Goal: Feedback & Contribution: Submit feedback/report problem

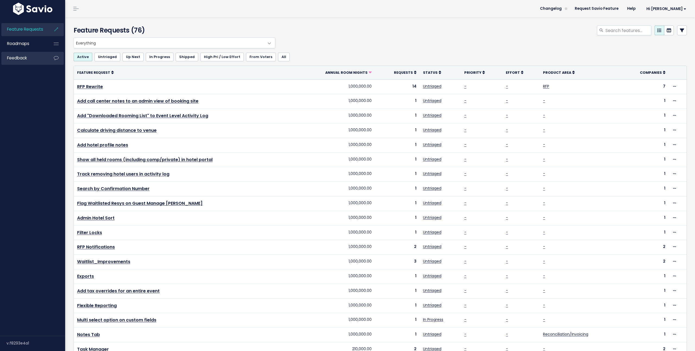
click at [27, 61] on link "Feedback" at bounding box center [23, 58] width 44 height 12
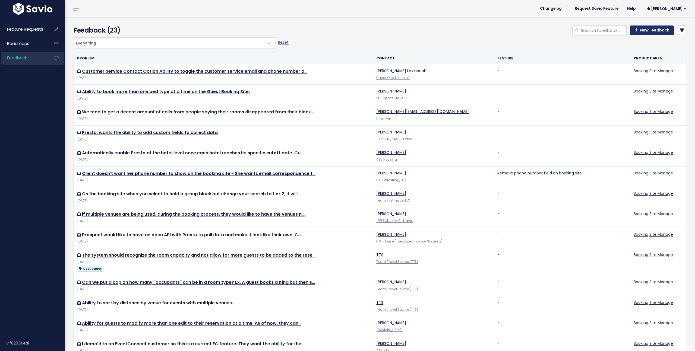
click at [652, 33] on link "New Feedback" at bounding box center [651, 31] width 44 height 10
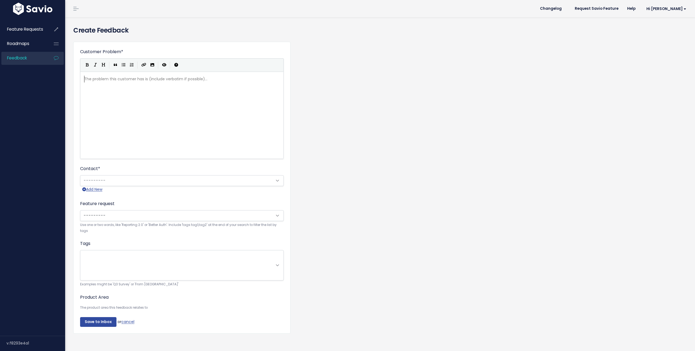
scroll to position [1, 0]
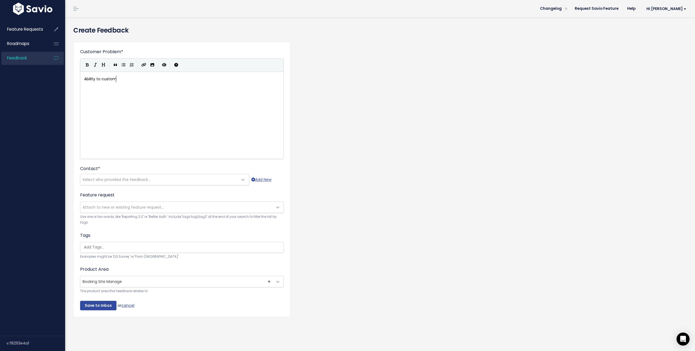
type textarea "Ability to customi"
type textarea "customize the Affiliate Booking Charge mea"
type textarea "ssage:"
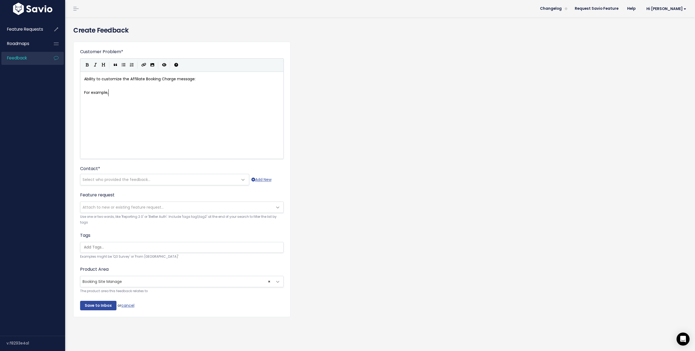
scroll to position [2, 24]
type textarea "For example, the"
type textarea "SportsTrip would like to include the following language in"
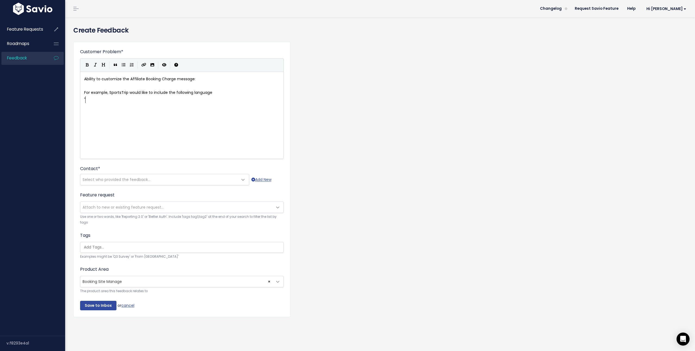
paste textarea """
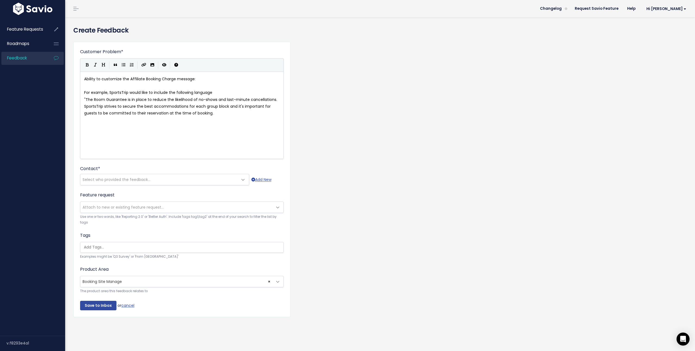
type textarea """"
click at [214, 93] on pre "For example, SportsTrip would like to include the following language" at bounding box center [182, 92] width 198 height 7
type textarea "in the fee s"
type textarea "description"
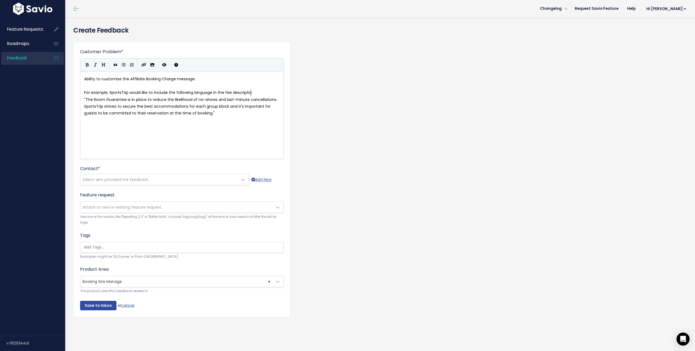
scroll to position [2, 21]
click at [88, 128] on pre "​" at bounding box center [182, 126] width 198 height 7
click at [152, 65] on icon "Import an image" at bounding box center [152, 65] width 4 height 4
click at [179, 93] on span "For example, SportsTrip would like to include the following language in the fee…" at bounding box center [169, 92] width 170 height 5
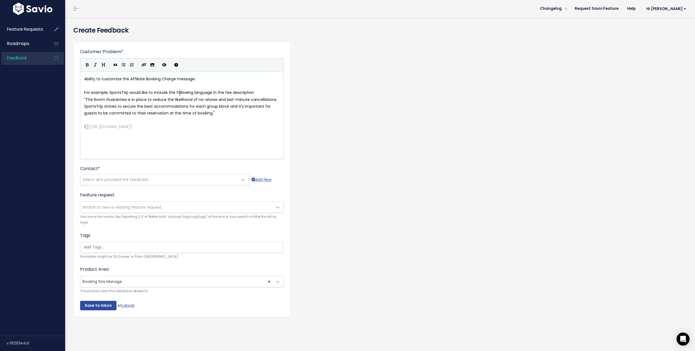
type textarea "following"
type textarea "custom"
click at [115, 181] on span "Select who provided the feedback..." at bounding box center [116, 179] width 68 height 5
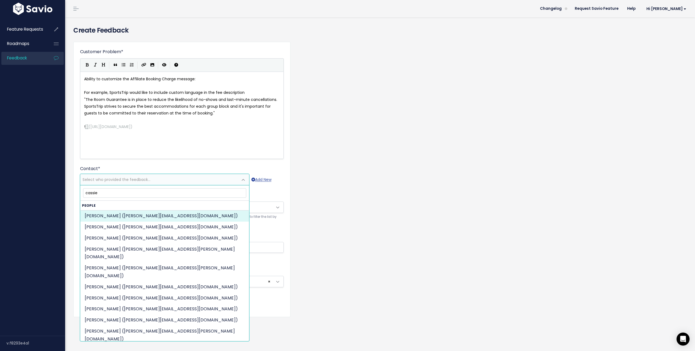
type input "cassie"
select select "73782754"
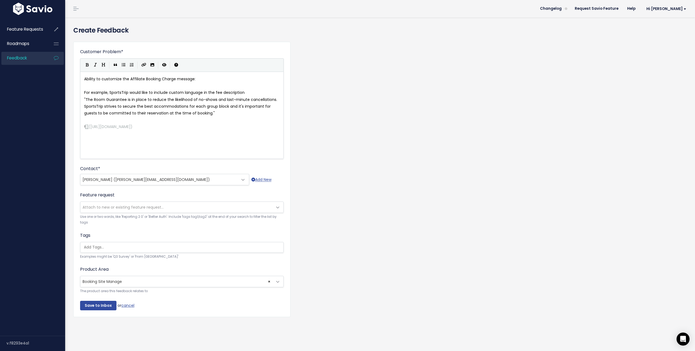
click at [104, 210] on span "Attach to new or existing feature request..." at bounding box center [176, 207] width 192 height 11
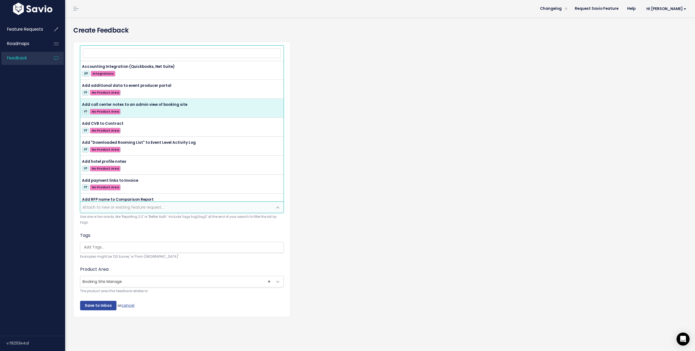
scroll to position [0, 0]
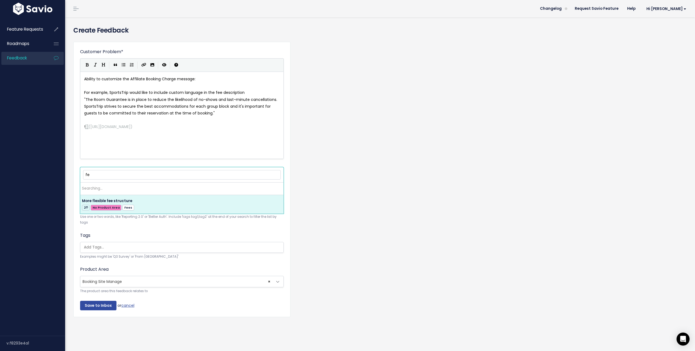
type input "f"
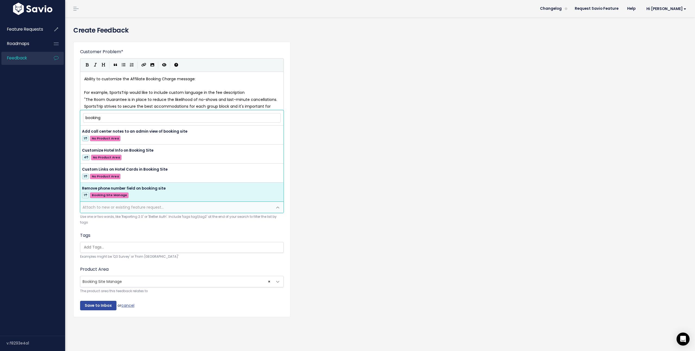
type input "booking"
click at [66, 191] on div "Add Customer Feedback Things to know When entering a Feature Request, you can c…" at bounding box center [379, 184] width 629 height 334
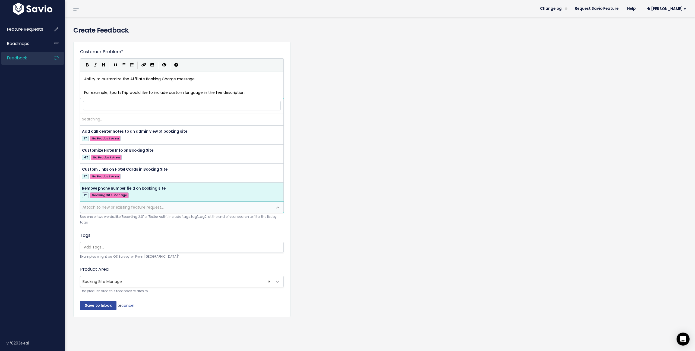
click at [99, 208] on span "Attach to new or existing feature request..." at bounding box center [122, 207] width 81 height 5
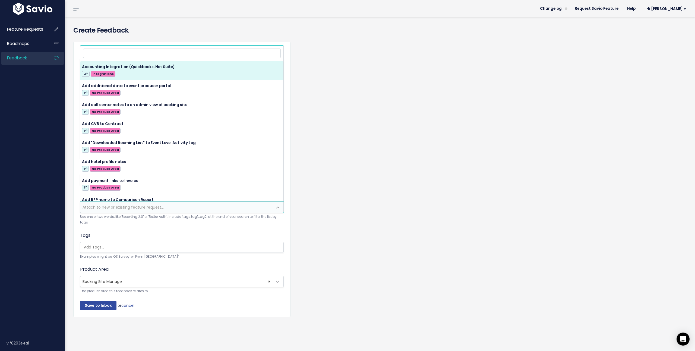
drag, startPoint x: 73, startPoint y: 219, endPoint x: 75, endPoint y: 226, distance: 7.1
click at [72, 219] on div "Customer Problem * Ability to customize the Affiliate Booking Charge message: F…" at bounding box center [379, 183] width 621 height 292
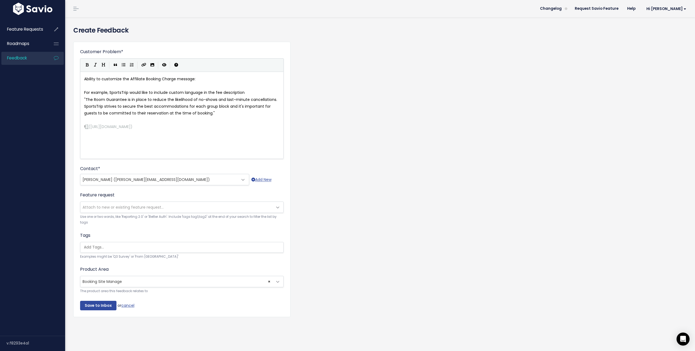
click at [93, 249] on input "search" at bounding box center [183, 247] width 203 height 6
type input "b"
type input "s"
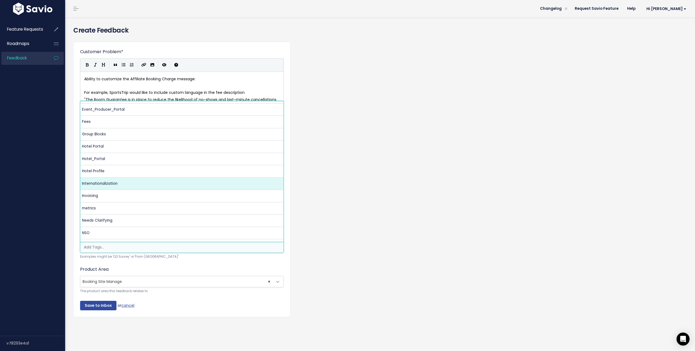
scroll to position [124, 0]
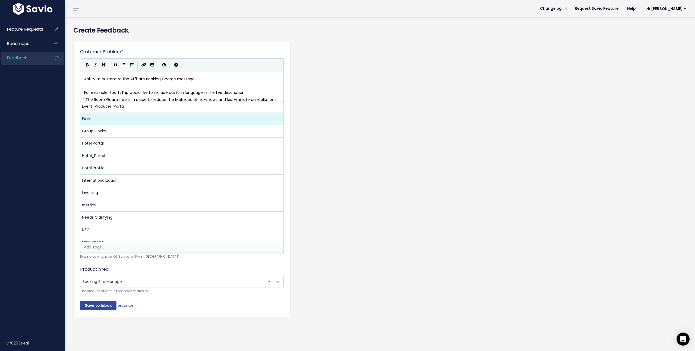
select select "12986"
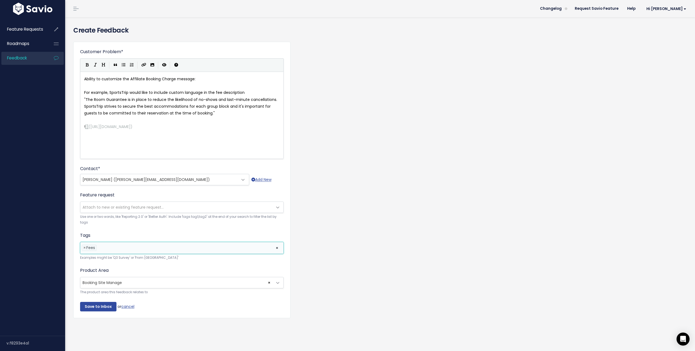
click at [118, 247] on li at bounding box center [185, 248] width 174 height 6
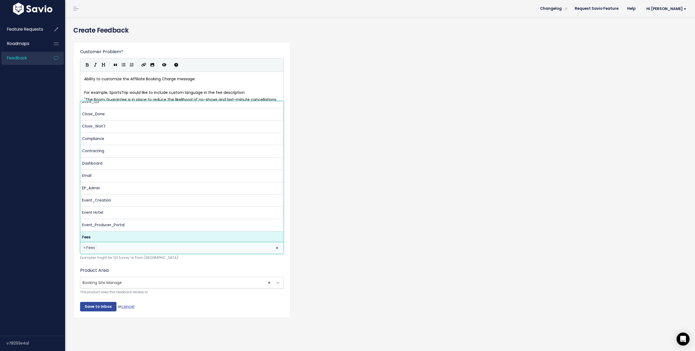
scroll to position [0, 0]
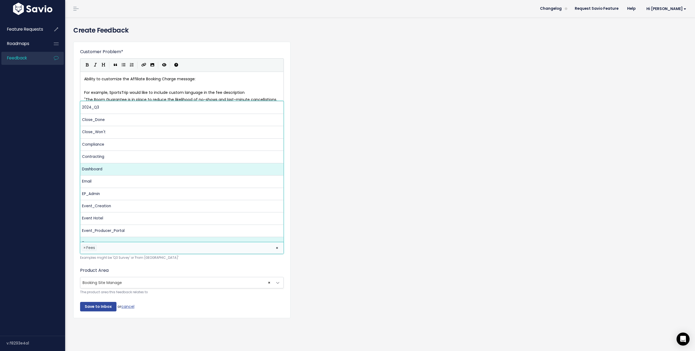
click at [320, 171] on div "Customer Problem * Ability to customize the Affiliate Booking Charge message: F…" at bounding box center [379, 183] width 621 height 293
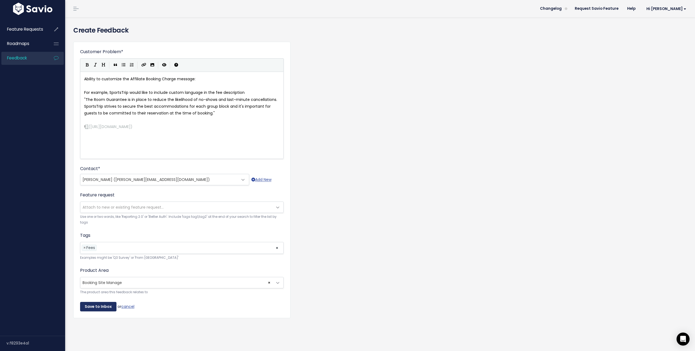
click at [95, 309] on input "Save to Inbox" at bounding box center [98, 307] width 36 height 10
